Goal: Find specific page/section: Find specific page/section

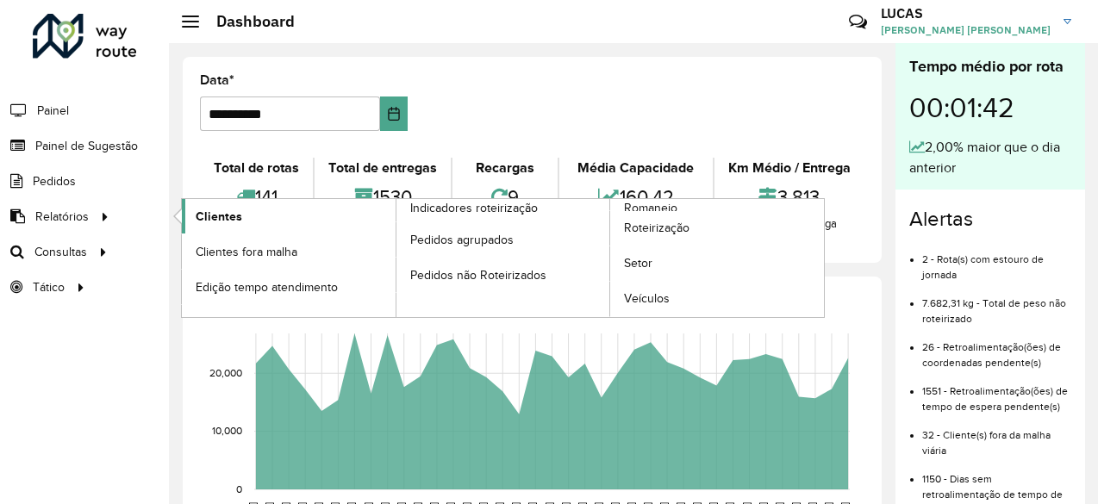
click at [199, 215] on span "Clientes" at bounding box center [219, 217] width 47 height 18
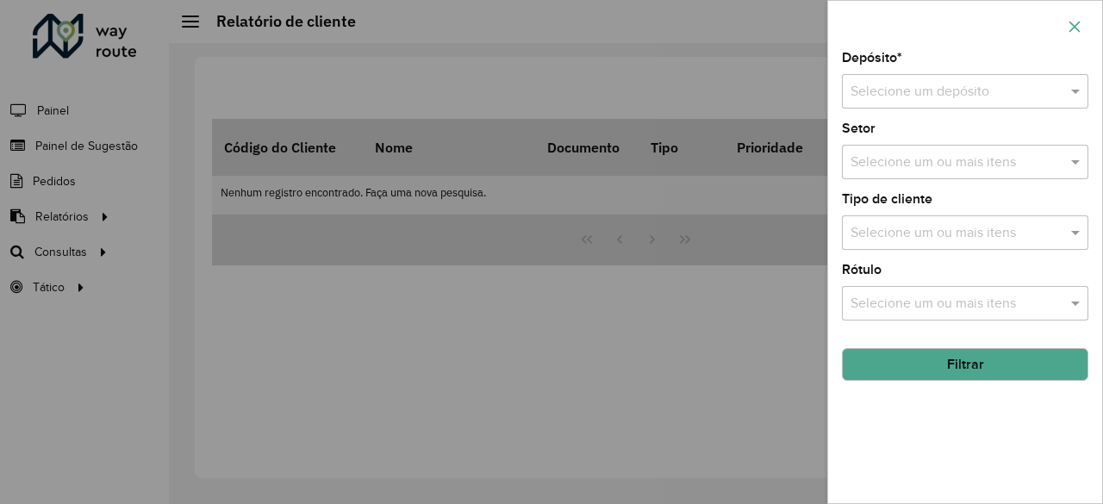
click at [1072, 16] on button "button" at bounding box center [1075, 27] width 28 height 28
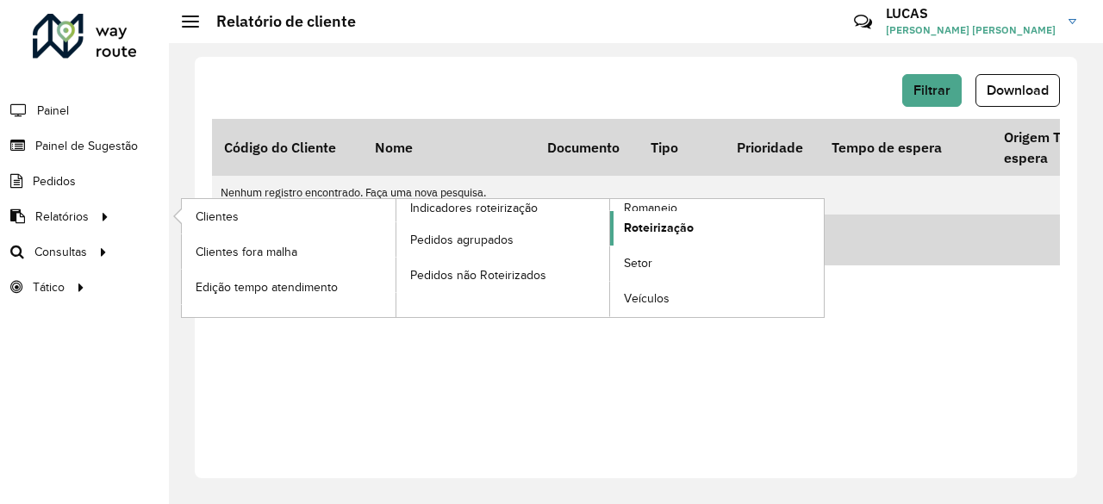
click at [688, 228] on span "Roteirização" at bounding box center [659, 228] width 70 height 18
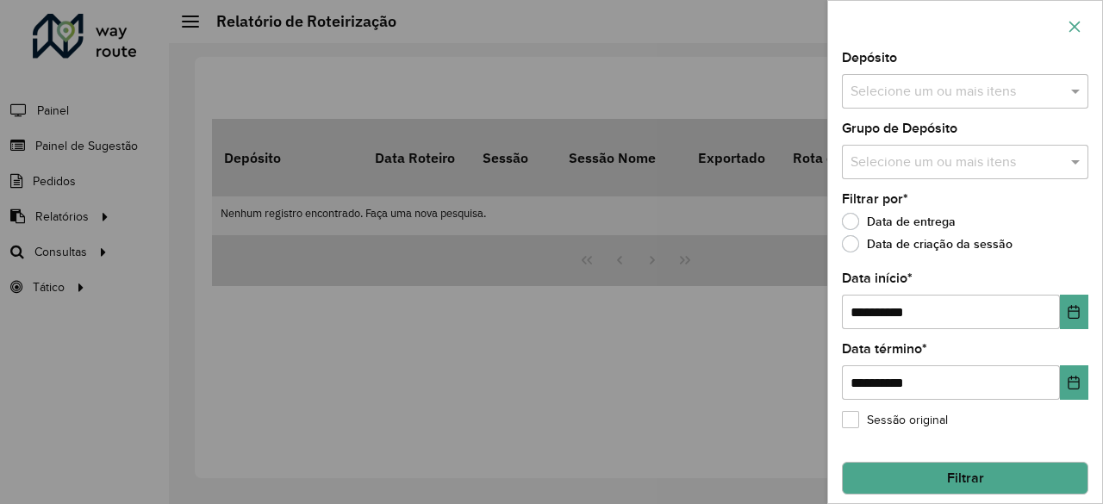
click at [1082, 21] on button "button" at bounding box center [1075, 27] width 28 height 28
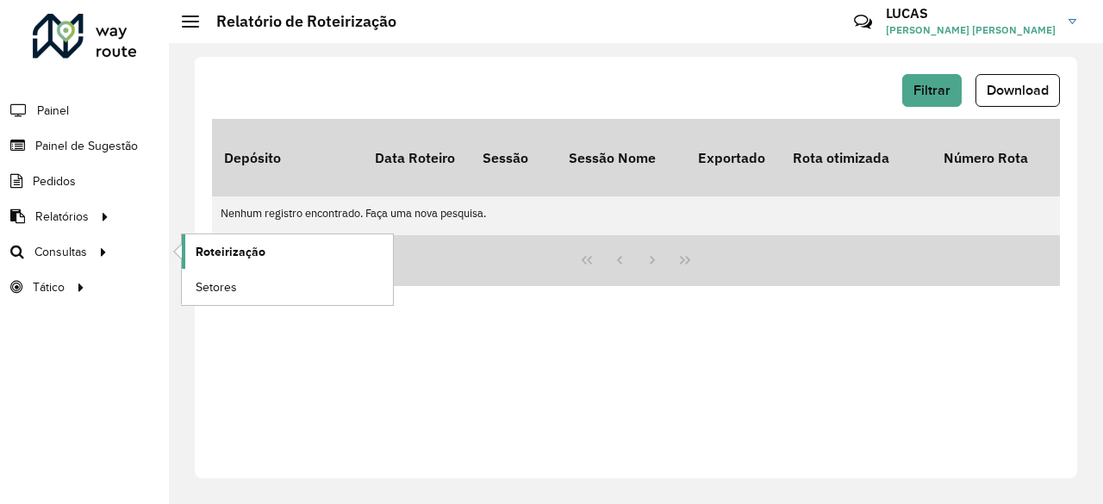
click at [184, 244] on link "Roteirização" at bounding box center [287, 251] width 211 height 34
click at [183, 251] on link "Roteirização" at bounding box center [287, 251] width 211 height 34
click at [251, 259] on span "Roteirização" at bounding box center [231, 252] width 70 height 18
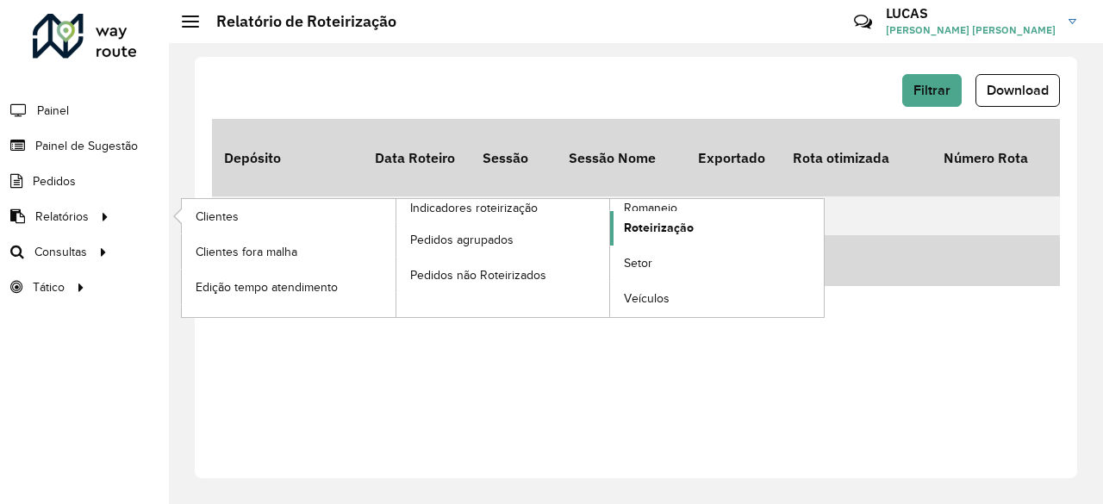
click at [703, 218] on link "Roteirização" at bounding box center [717, 228] width 214 height 34
click at [656, 228] on span "Roteirização" at bounding box center [659, 228] width 70 height 18
click at [223, 221] on span "Clientes" at bounding box center [219, 217] width 47 height 18
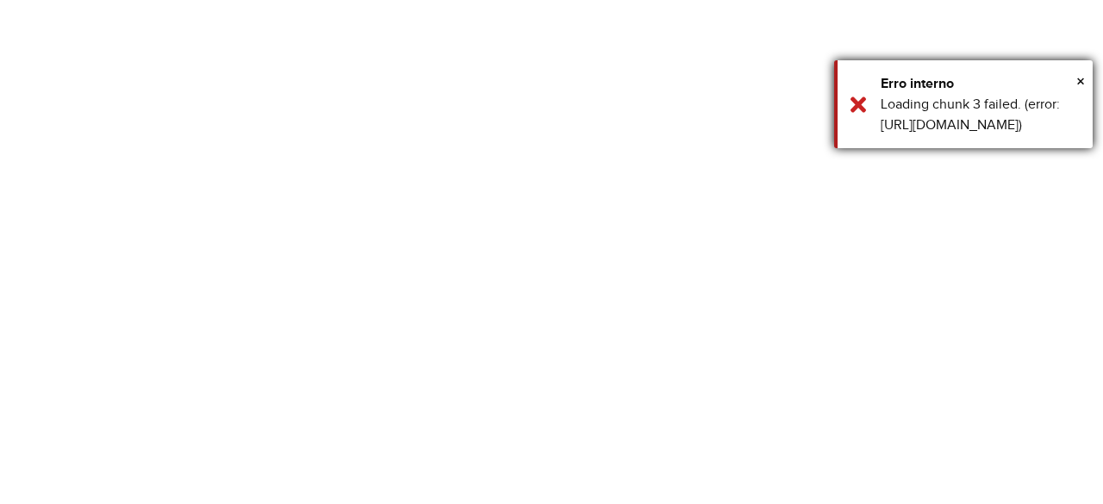
click at [1075, 82] on div "Erro interno" at bounding box center [980, 83] width 199 height 21
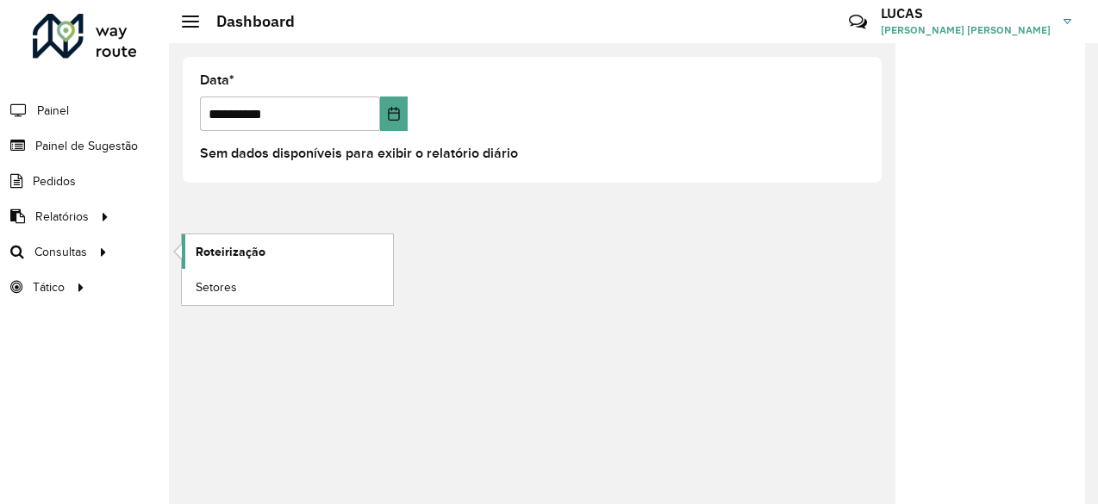
click at [202, 253] on span "Roteirização" at bounding box center [231, 252] width 70 height 18
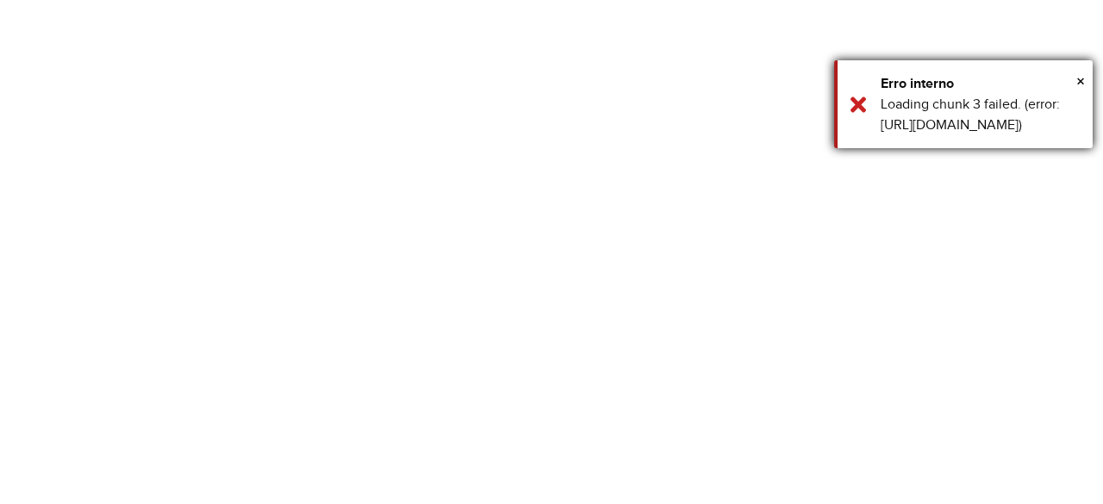
click at [853, 116] on div "× Erro interno Loading chunk 3 failed. (error: https://roteirizador.ambev.com.b…" at bounding box center [963, 104] width 259 height 88
click at [1081, 72] on span "×" at bounding box center [1080, 81] width 9 height 19
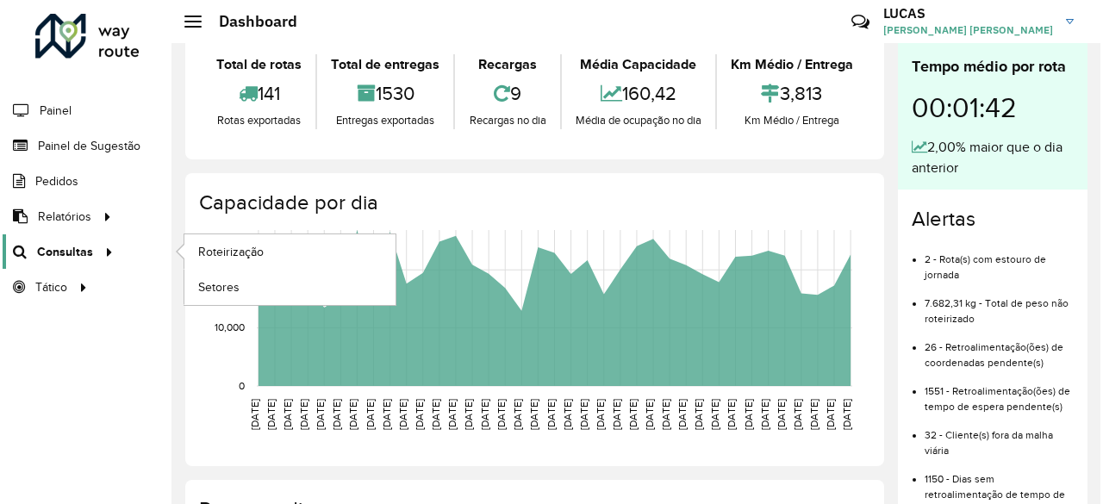
scroll to position [86, 0]
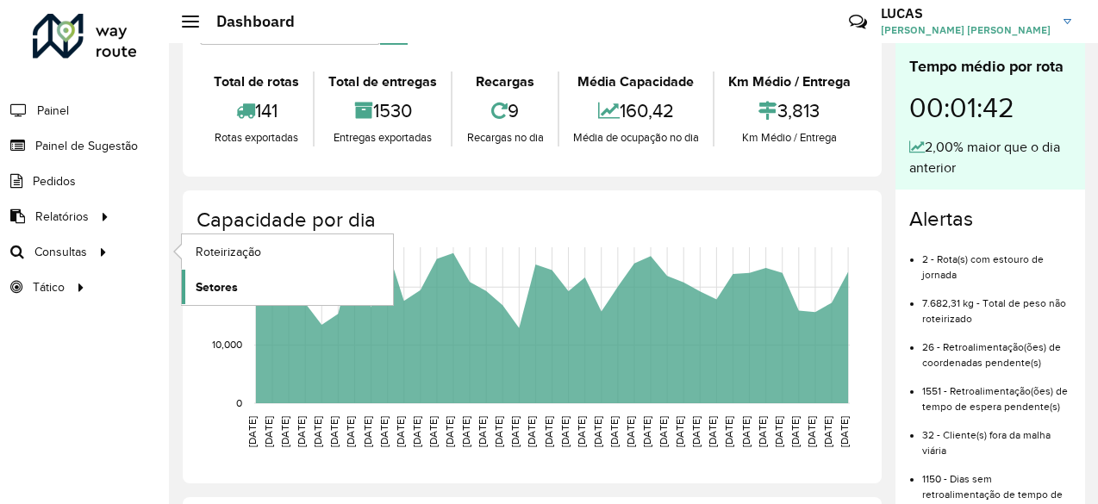
click at [238, 284] on link "Setores" at bounding box center [287, 287] width 211 height 34
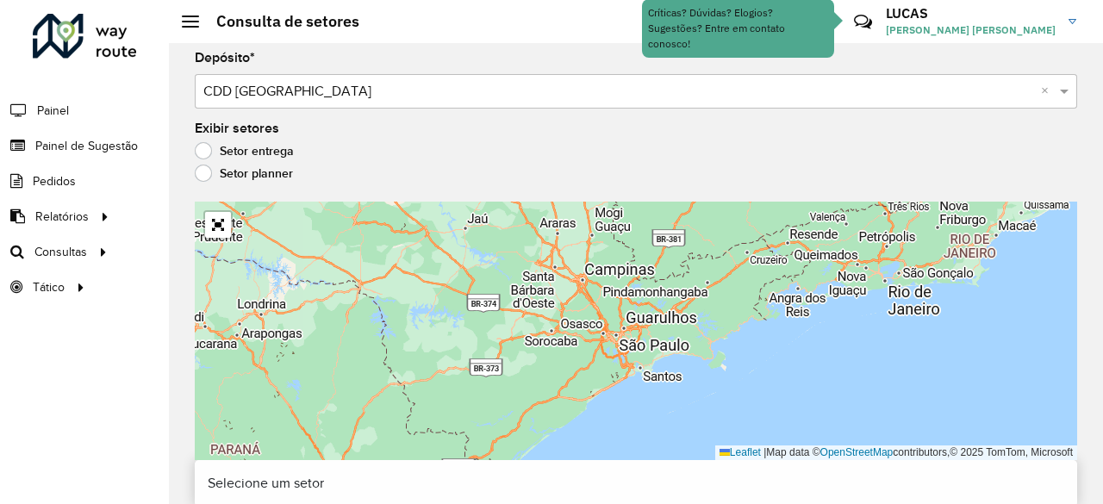
scroll to position [4, 0]
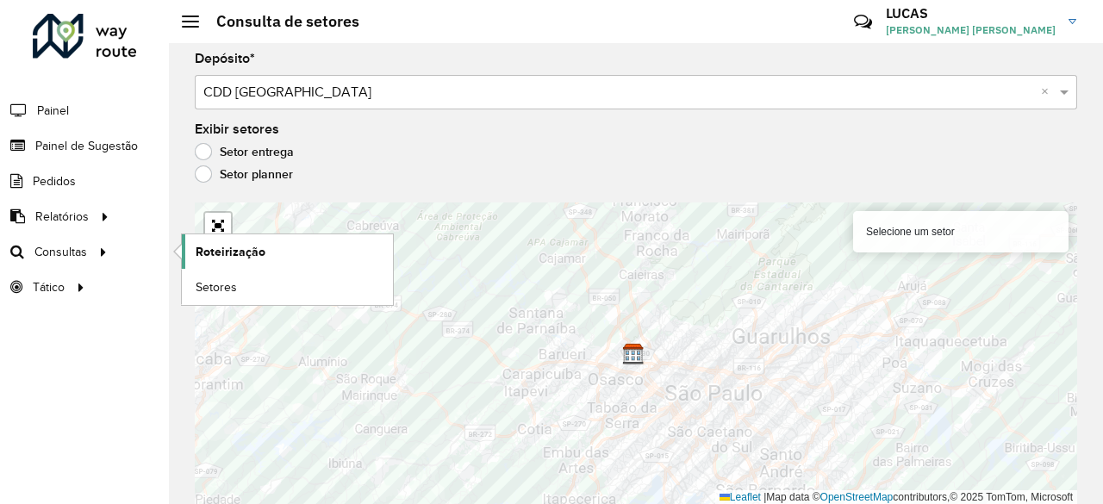
click at [205, 253] on span "Roteirização" at bounding box center [231, 252] width 70 height 18
